Goal: Find specific page/section: Find specific page/section

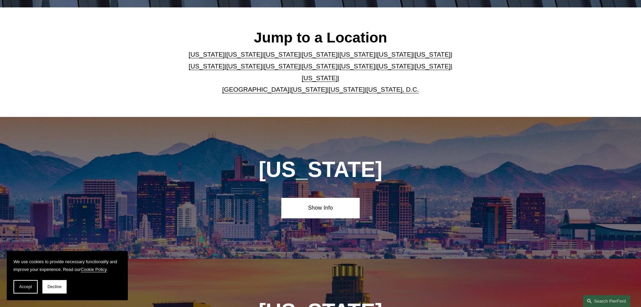
scroll to position [337, 0]
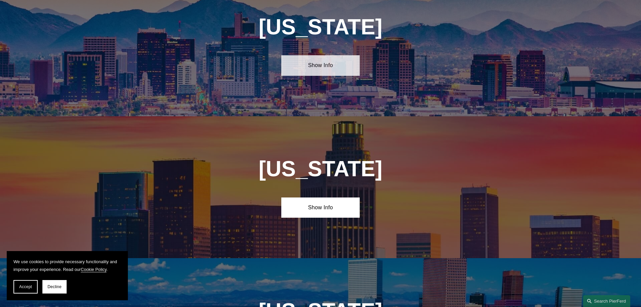
click at [307, 65] on link "Show Info" at bounding box center [320, 65] width 78 height 20
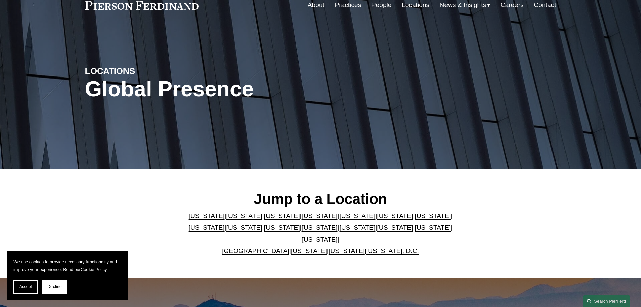
scroll to position [0, 0]
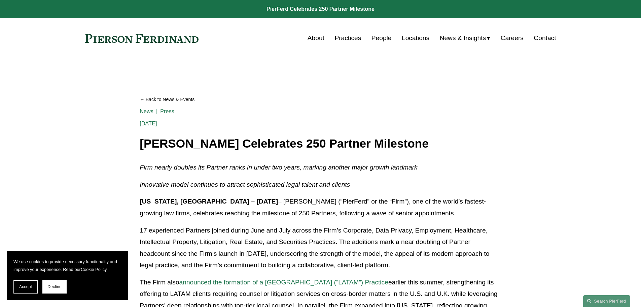
click at [386, 41] on link "People" at bounding box center [382, 38] width 20 height 13
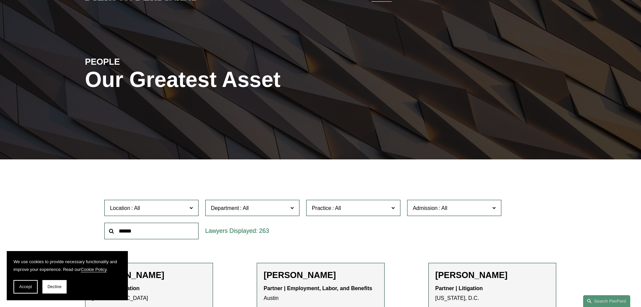
scroll to position [101, 0]
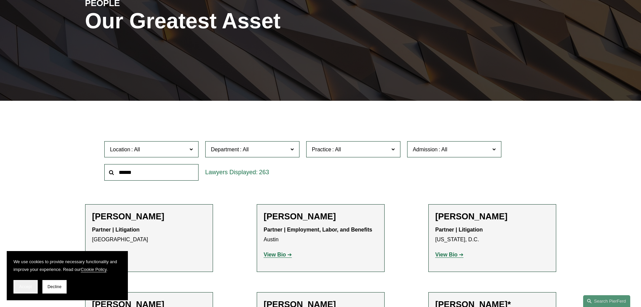
click at [22, 283] on button "Accept" at bounding box center [25, 286] width 24 height 13
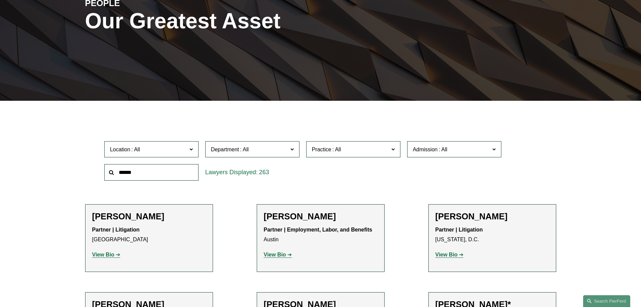
click at [261, 158] on label "Department" at bounding box center [252, 149] width 94 height 16
click at [0, 0] on link "Litigation" at bounding box center [0, 0] width 0 height 0
click at [337, 148] on span at bounding box center [336, 149] width 11 height 6
click at [0, 0] on link "All" at bounding box center [0, 0] width 0 height 0
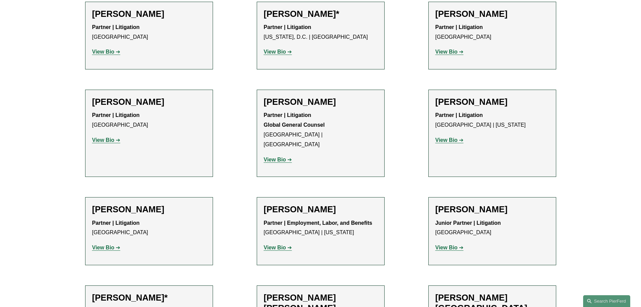
scroll to position [1616, 0]
